Goal: Transaction & Acquisition: Subscribe to service/newsletter

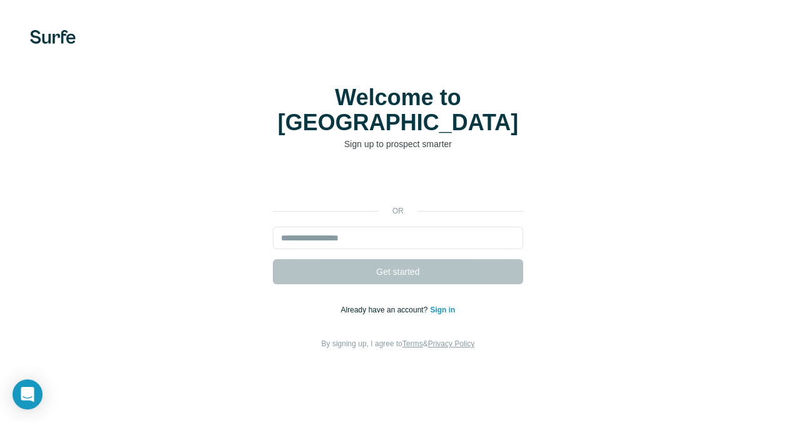
click at [367, 230] on form "Get started" at bounding box center [398, 256] width 250 height 58
click at [377, 228] on input "email" at bounding box center [398, 238] width 250 height 23
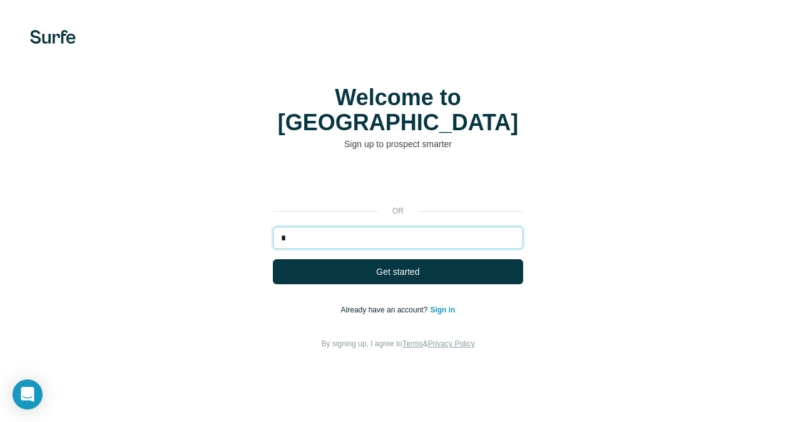
type input "**********"
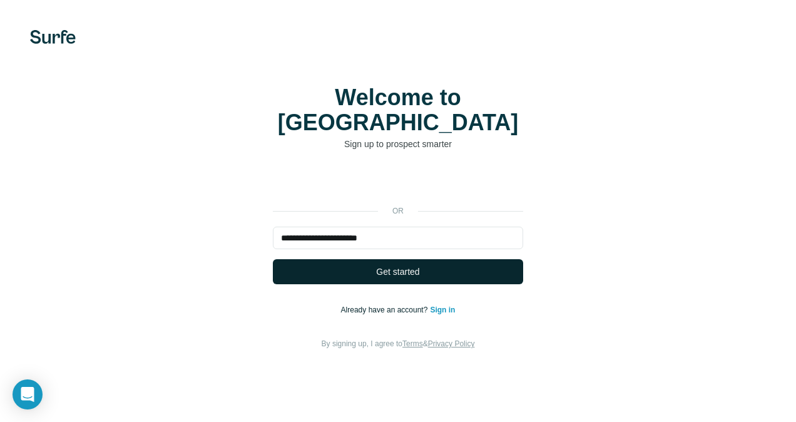
click at [377, 265] on span "Get started" at bounding box center [397, 271] width 43 height 13
click at [424, 259] on button "Get started" at bounding box center [398, 271] width 250 height 25
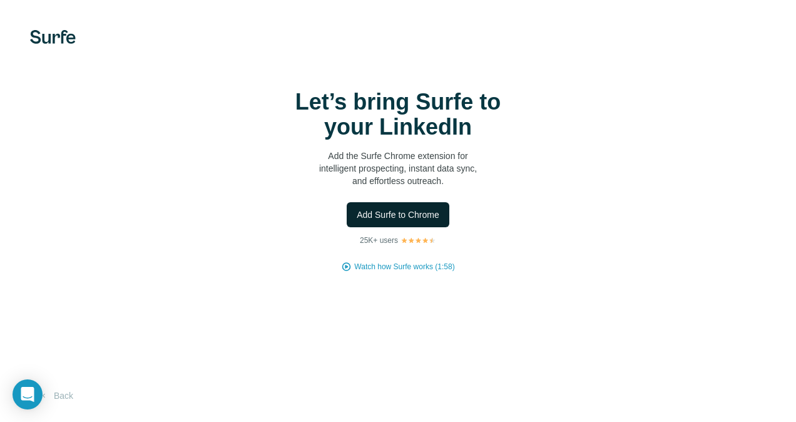
click at [397, 218] on span "Add Surfe to Chrome" at bounding box center [398, 214] width 83 height 13
click at [61, 39] on img at bounding box center [53, 37] width 46 height 14
click at [56, 394] on button "Back" at bounding box center [56, 395] width 52 height 23
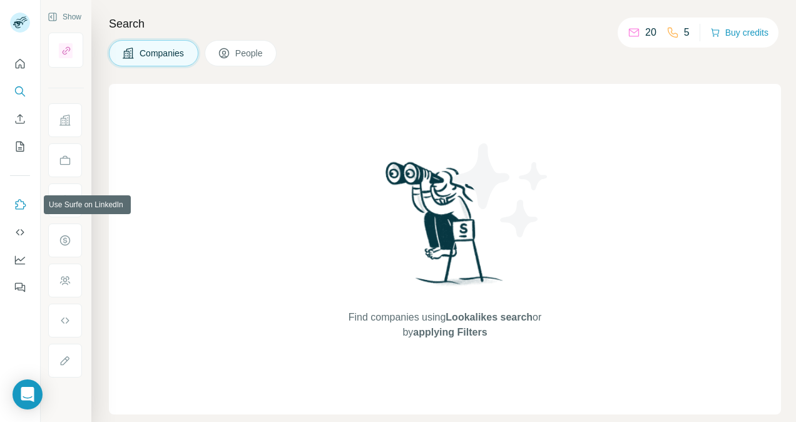
click at [23, 204] on icon "Use Surfe on LinkedIn" at bounding box center [20, 204] width 13 height 13
click at [20, 192] on div at bounding box center [20, 171] width 40 height 253
click at [19, 207] on icon "Use Surfe on LinkedIn" at bounding box center [20, 204] width 13 height 13
